Goal: Transaction & Acquisition: Obtain resource

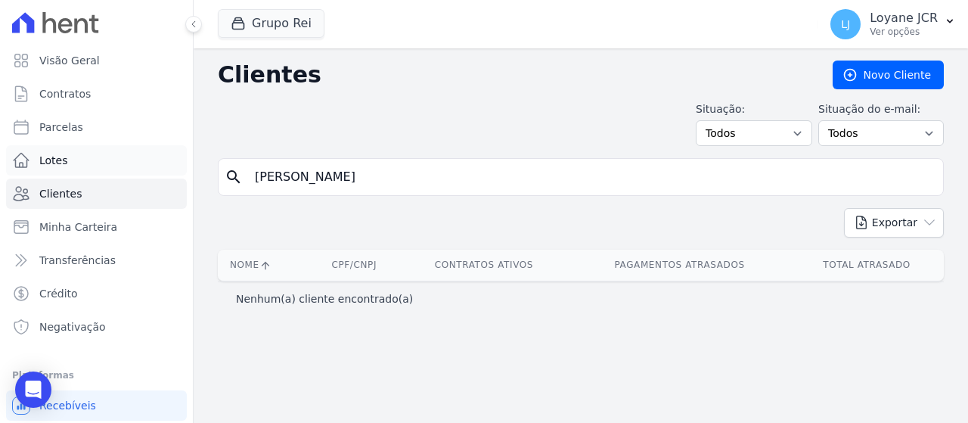
drag, startPoint x: 464, startPoint y: 180, endPoint x: 97, endPoint y: 150, distance: 368.6
click at [52, 136] on div "Visão Geral Contratos [GEOGRAPHIC_DATA] Lotes Clientes Minha Carteira Transferê…" at bounding box center [484, 211] width 968 height 423
type input "876.531.681-91"
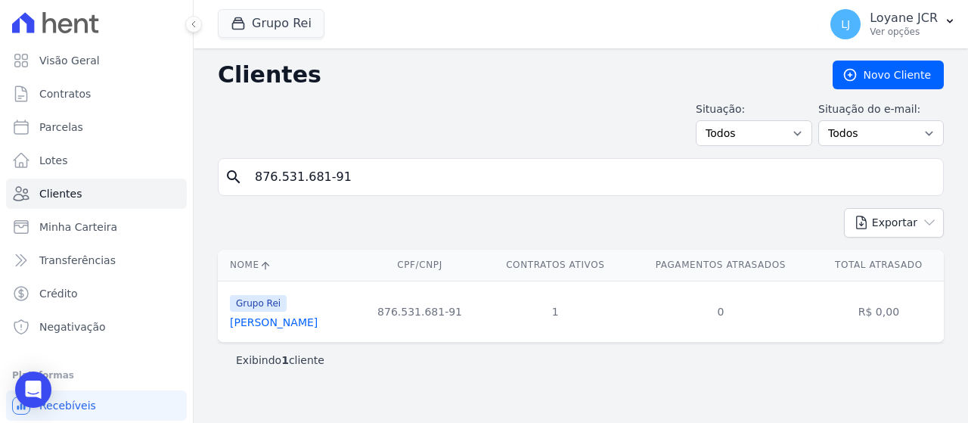
click at [317, 324] on link "[PERSON_NAME]" at bounding box center [274, 322] width 88 height 12
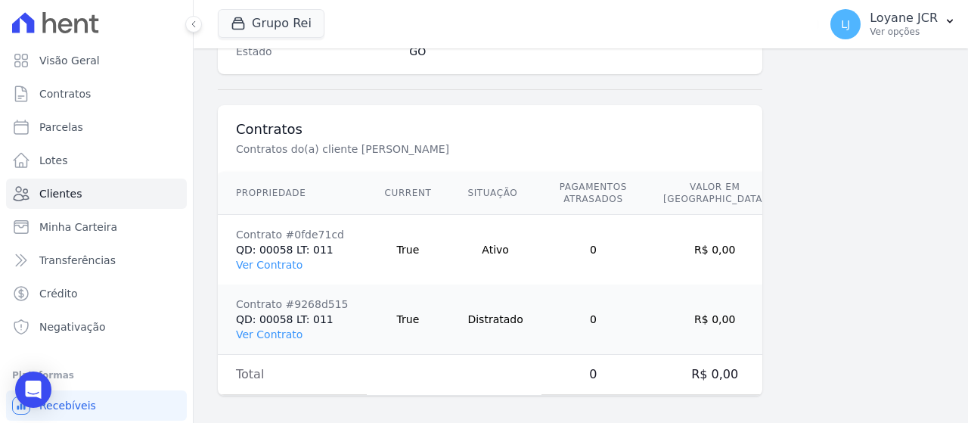
scroll to position [1066, 0]
click at [266, 257] on link "Ver Contrato" at bounding box center [269, 263] width 67 height 12
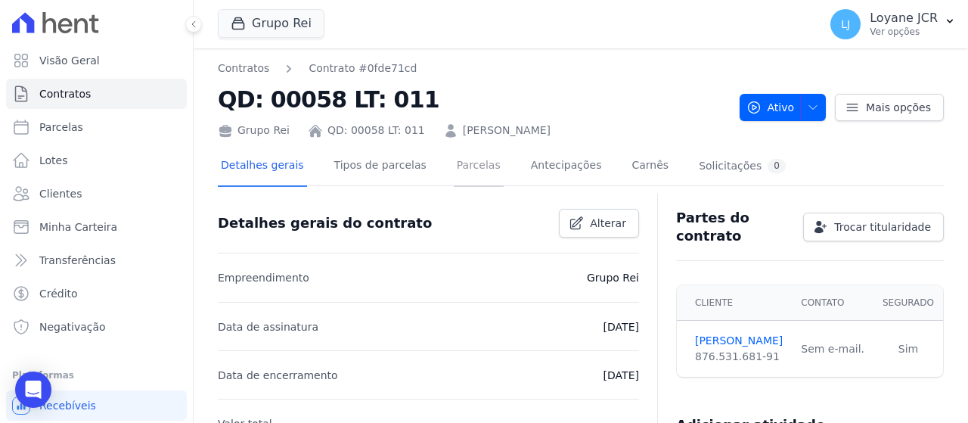
click at [454, 161] on link "Parcelas" at bounding box center [479, 167] width 50 height 40
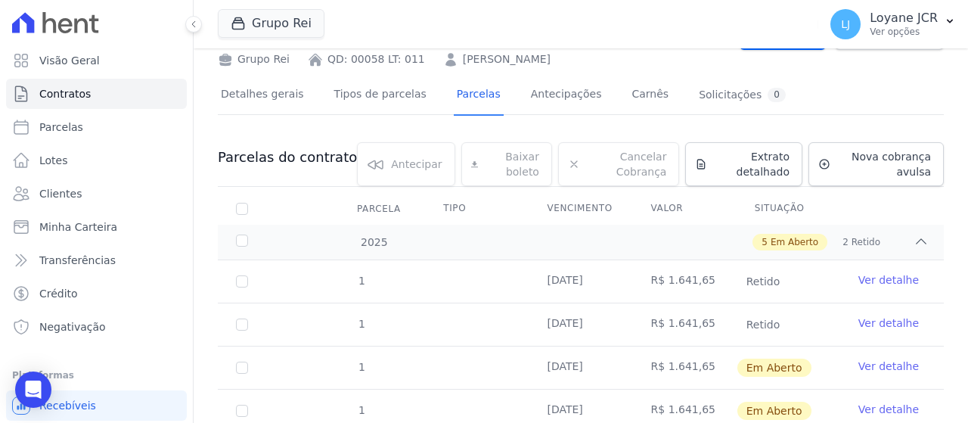
scroll to position [151, 0]
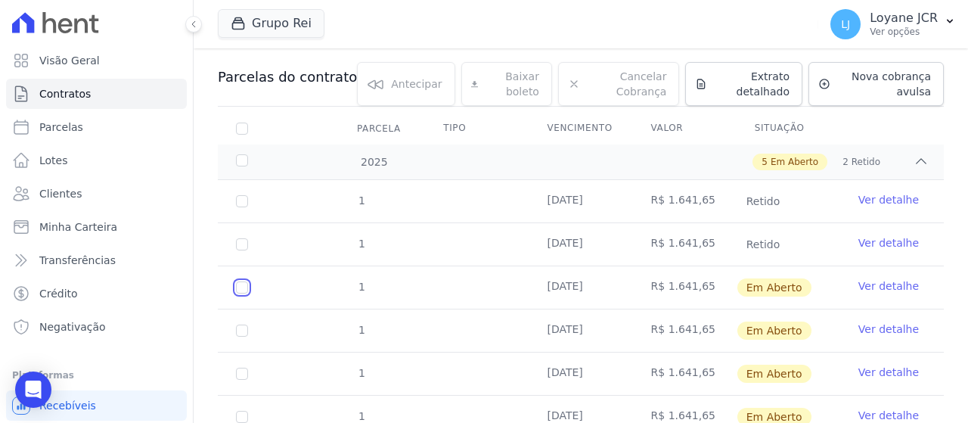
click at [242, 286] on input "checkbox" at bounding box center [242, 287] width 12 height 12
checkbox input "true"
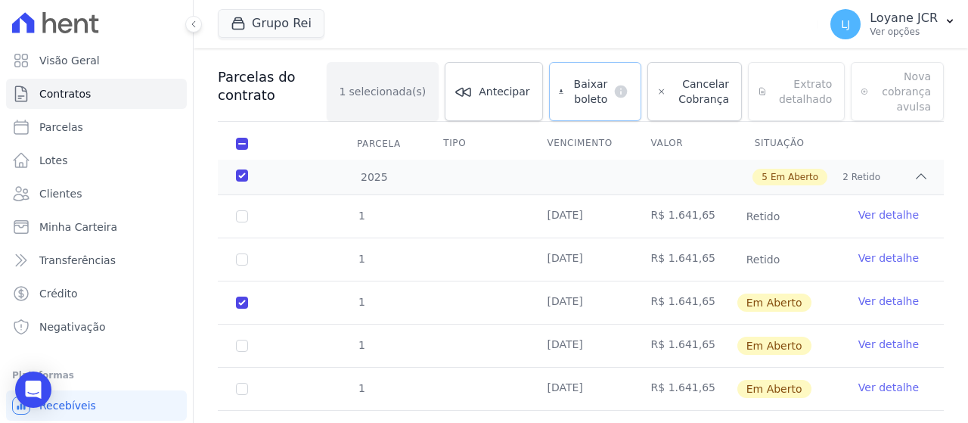
click at [599, 83] on span "Baixar boleto" at bounding box center [588, 91] width 38 height 30
